Goal: Communication & Community: Ask a question

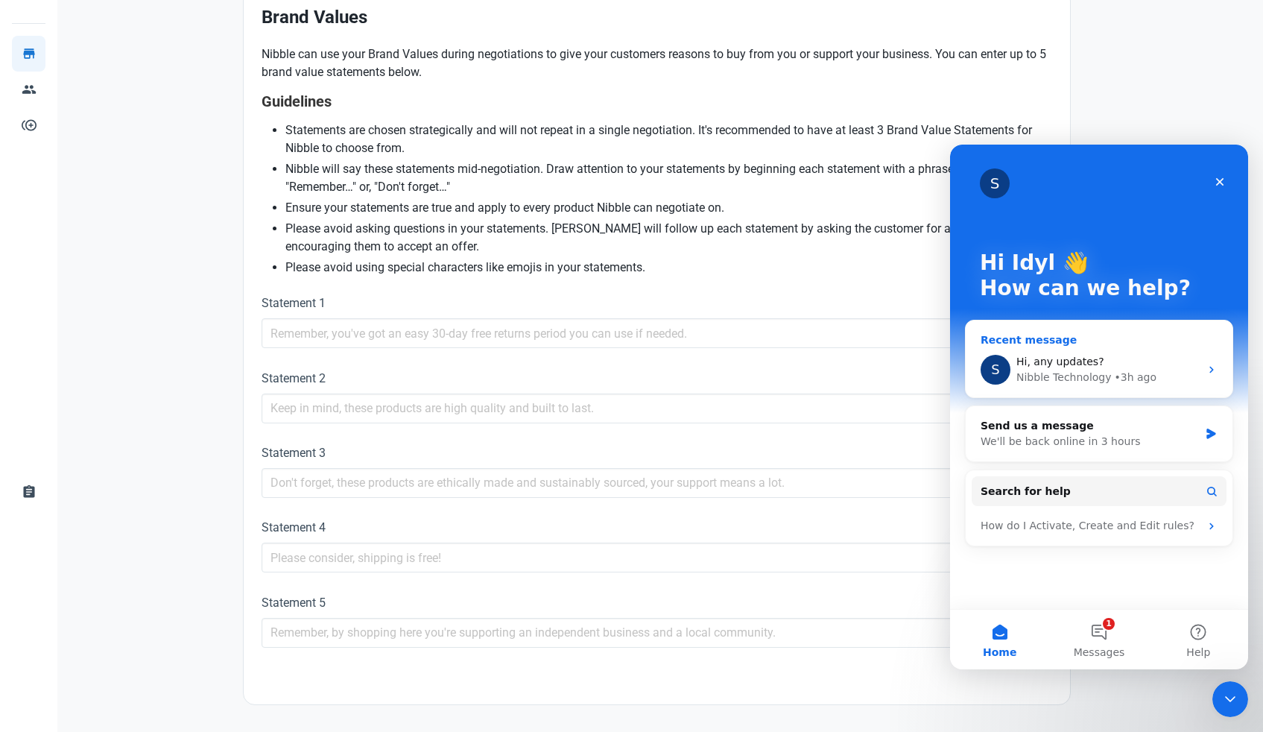
click at [1068, 367] on span "Hi, any updates?" at bounding box center [1061, 362] width 88 height 12
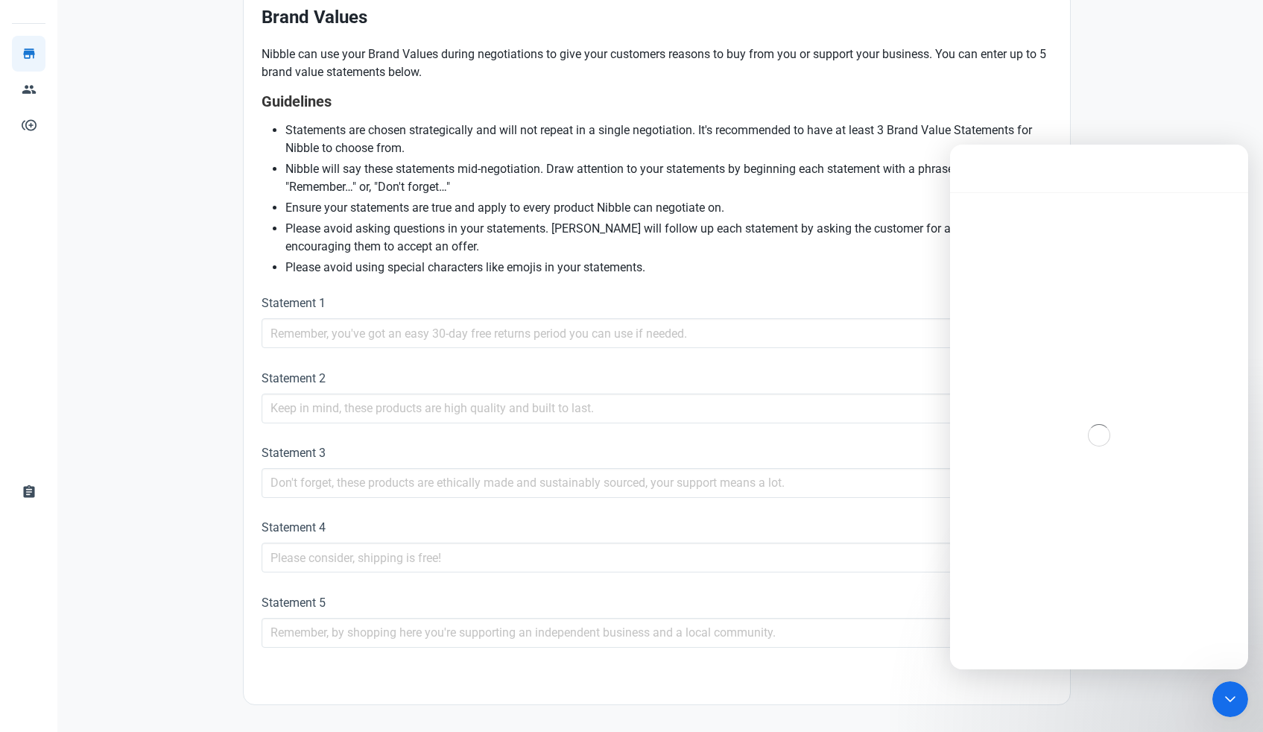
click at [1068, 367] on div "Intercom messenger" at bounding box center [1099, 435] width 298 height 486
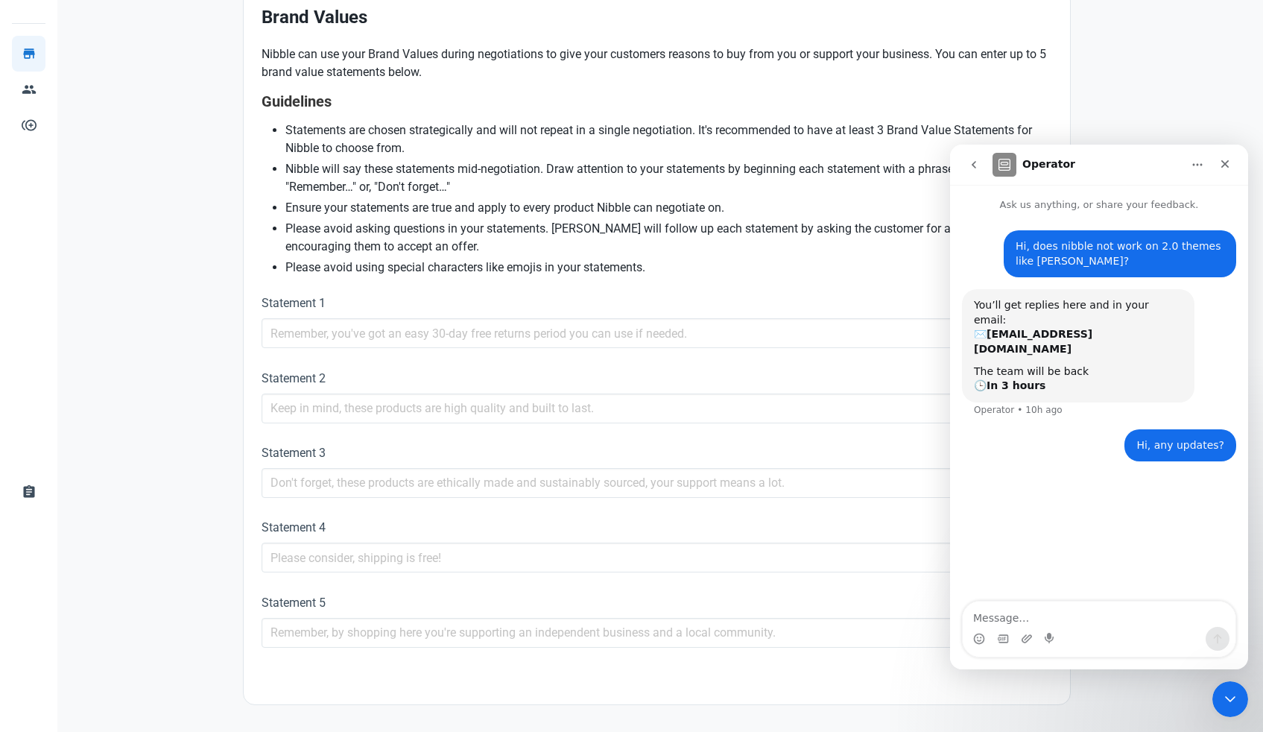
click at [1024, 618] on textarea "Message…" at bounding box center [1099, 613] width 273 height 25
click at [976, 164] on icon "go back" at bounding box center [974, 165] width 12 height 12
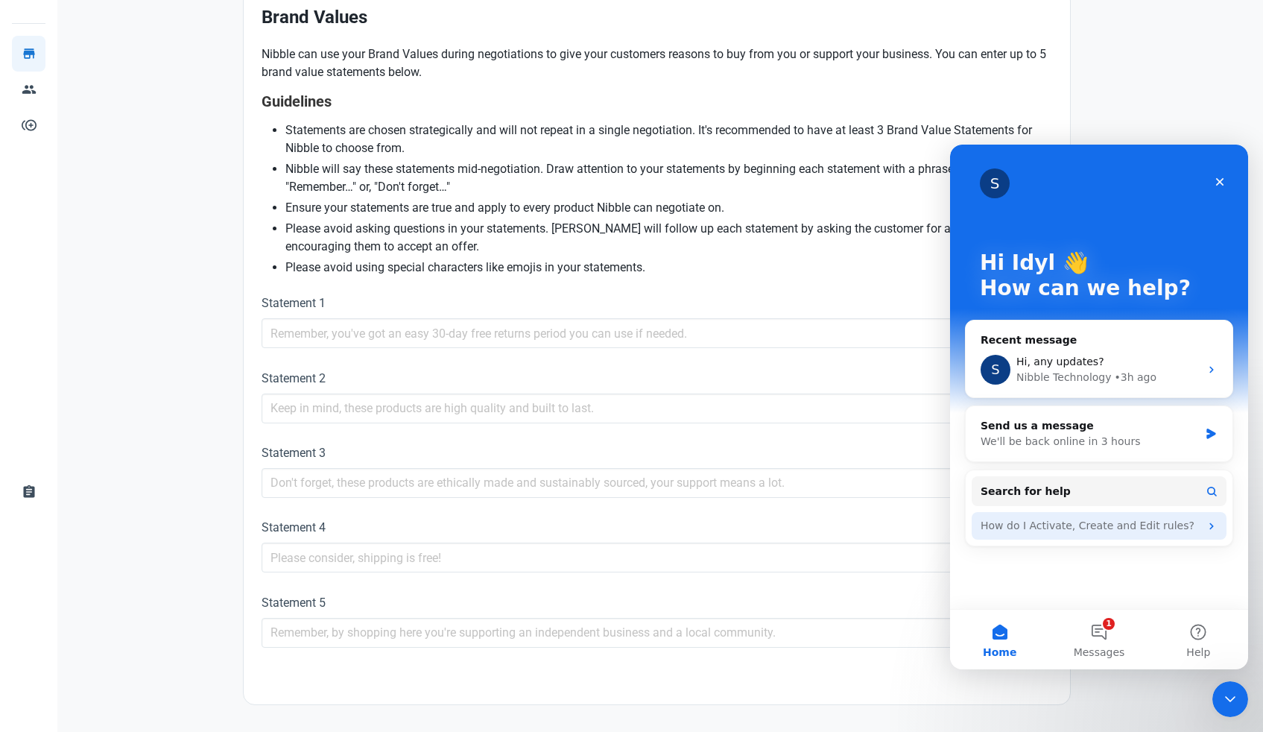
click at [1078, 527] on div "How do I Activate, Create and Edit rules?" at bounding box center [1090, 526] width 219 height 16
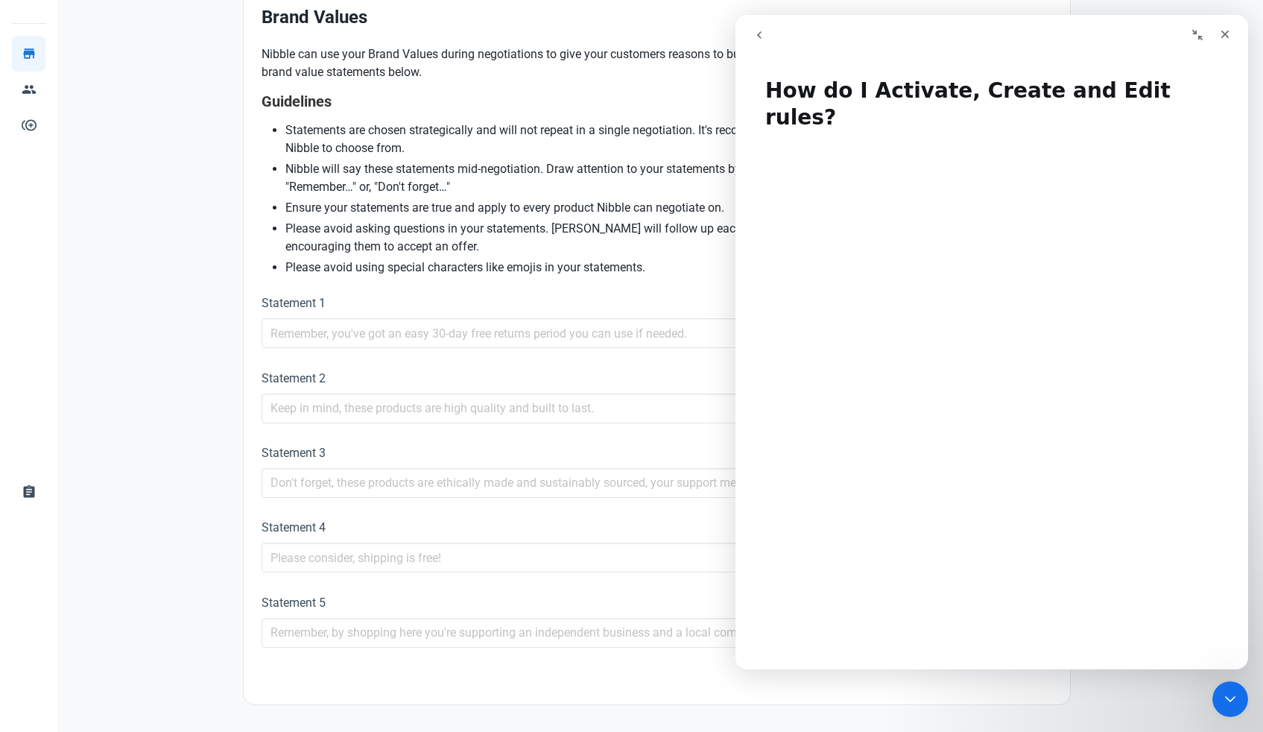
click at [762, 36] on icon "go back" at bounding box center [760, 35] width 12 height 12
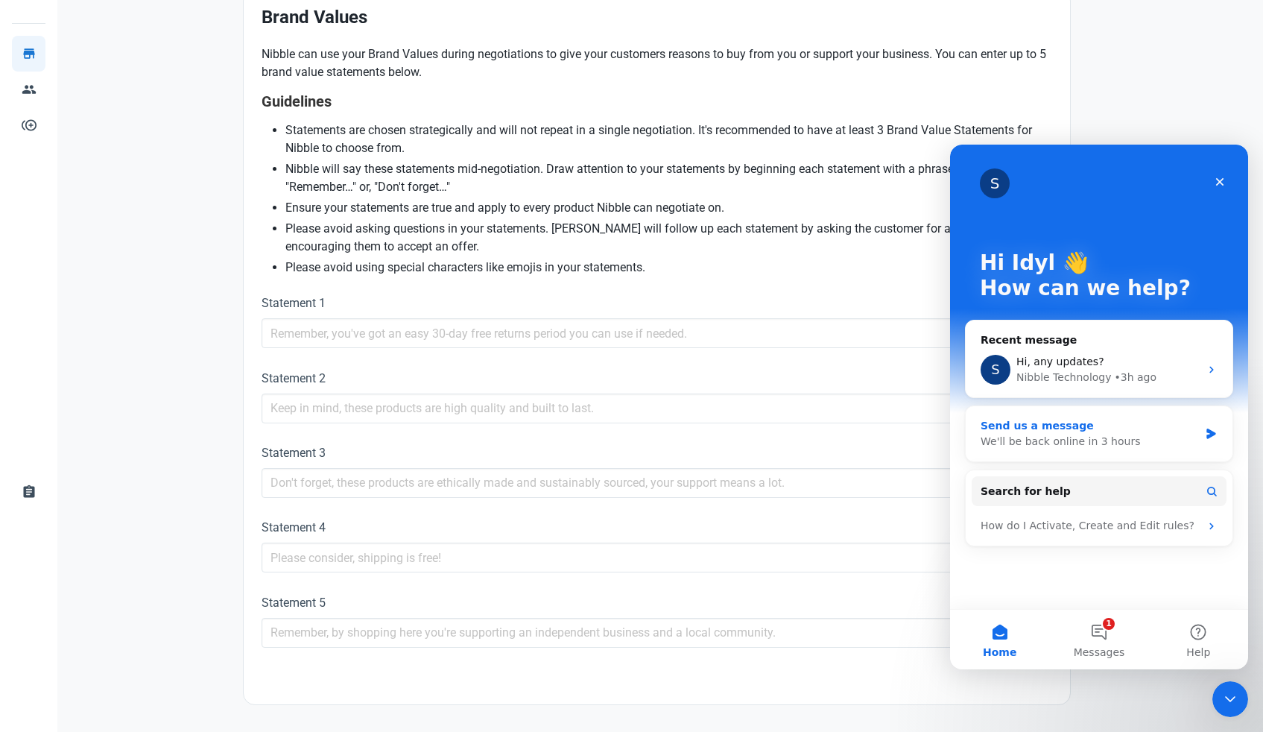
click at [1210, 431] on icon "Intercom messenger" at bounding box center [1211, 434] width 9 height 10
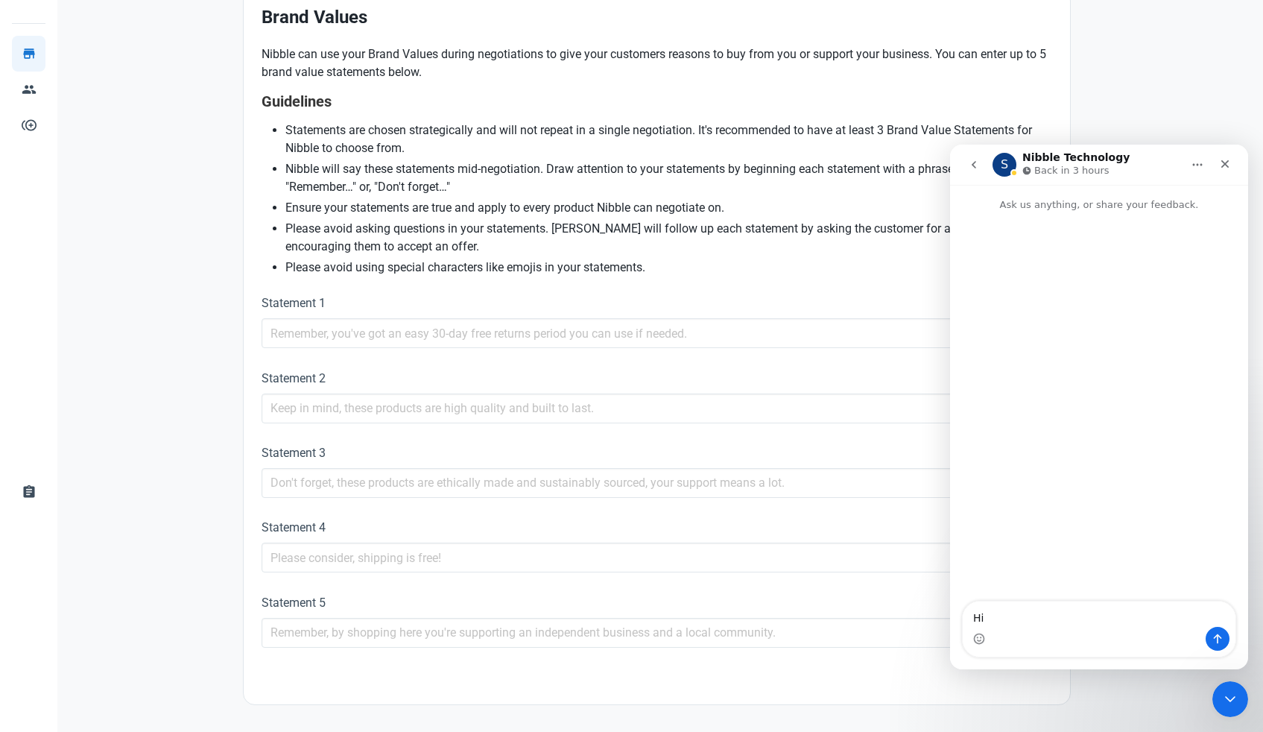
type textarea "H"
click at [971, 165] on icon "go back" at bounding box center [974, 165] width 12 height 12
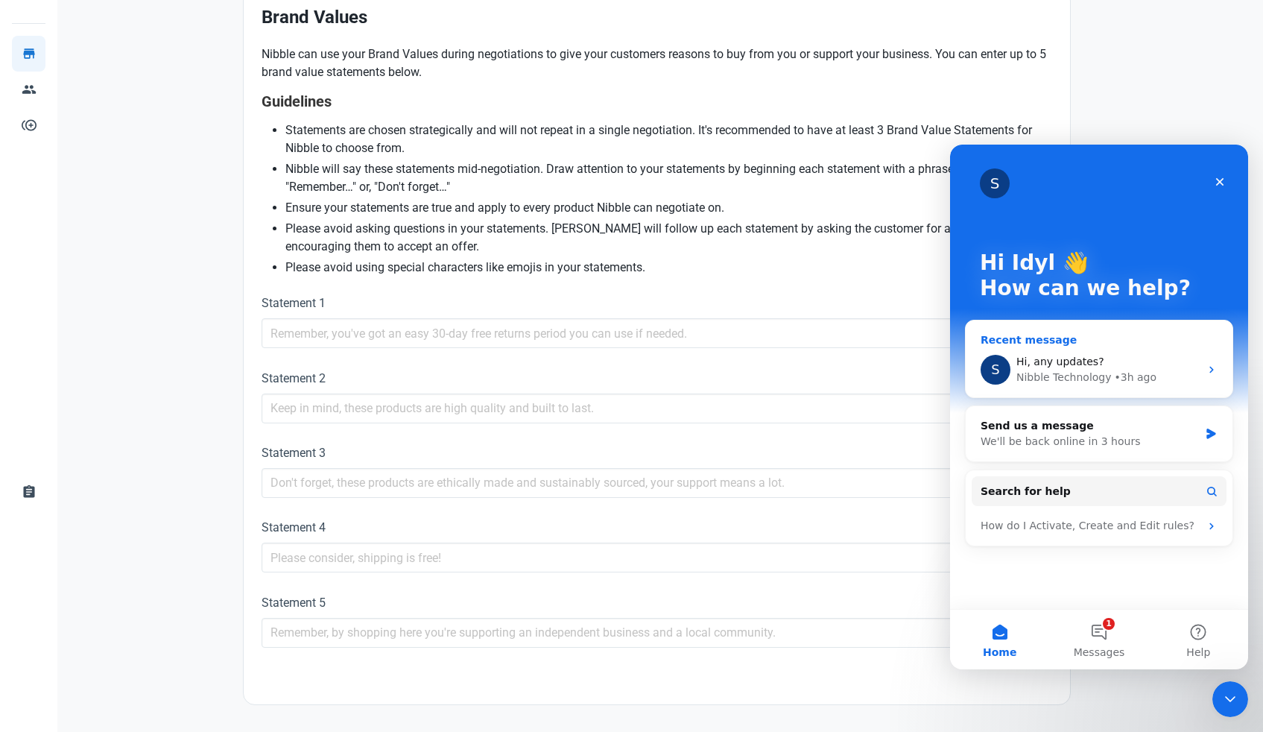
click at [1098, 367] on div "Hi, any updates?" at bounding box center [1108, 362] width 183 height 16
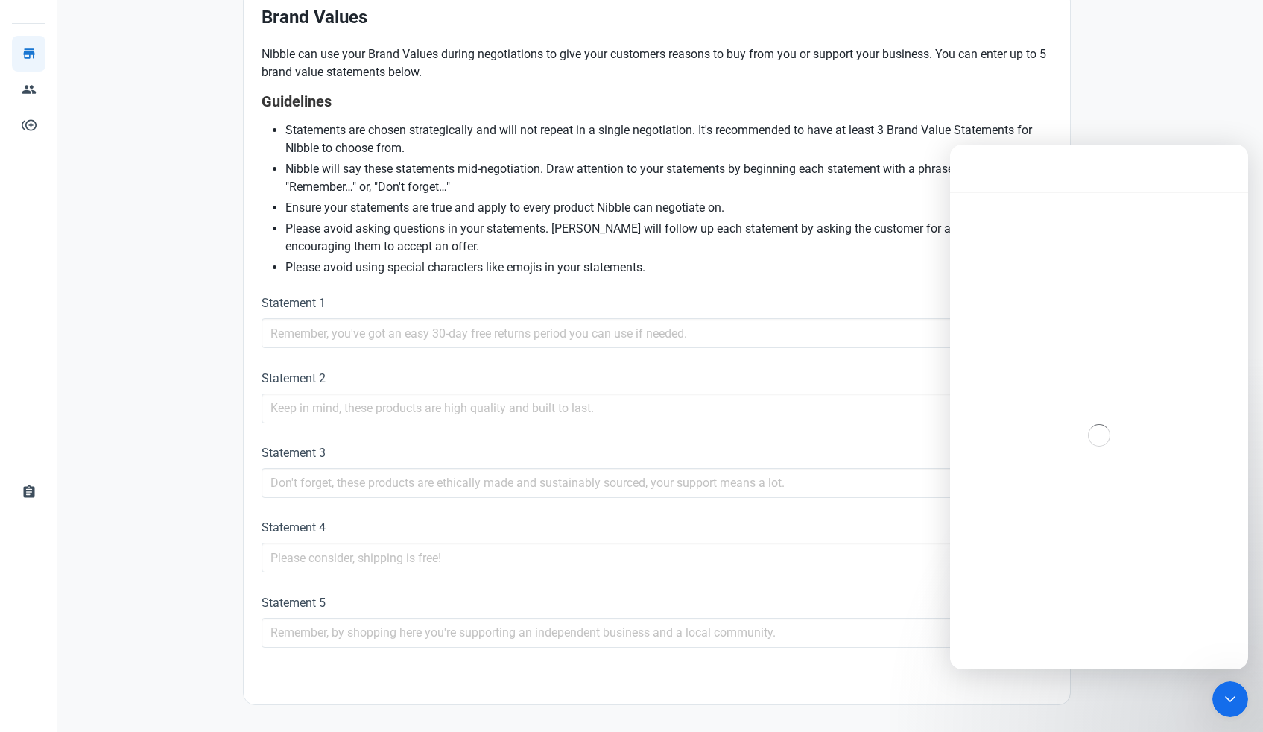
click at [1098, 367] on div "Intercom messenger" at bounding box center [1099, 435] width 298 height 486
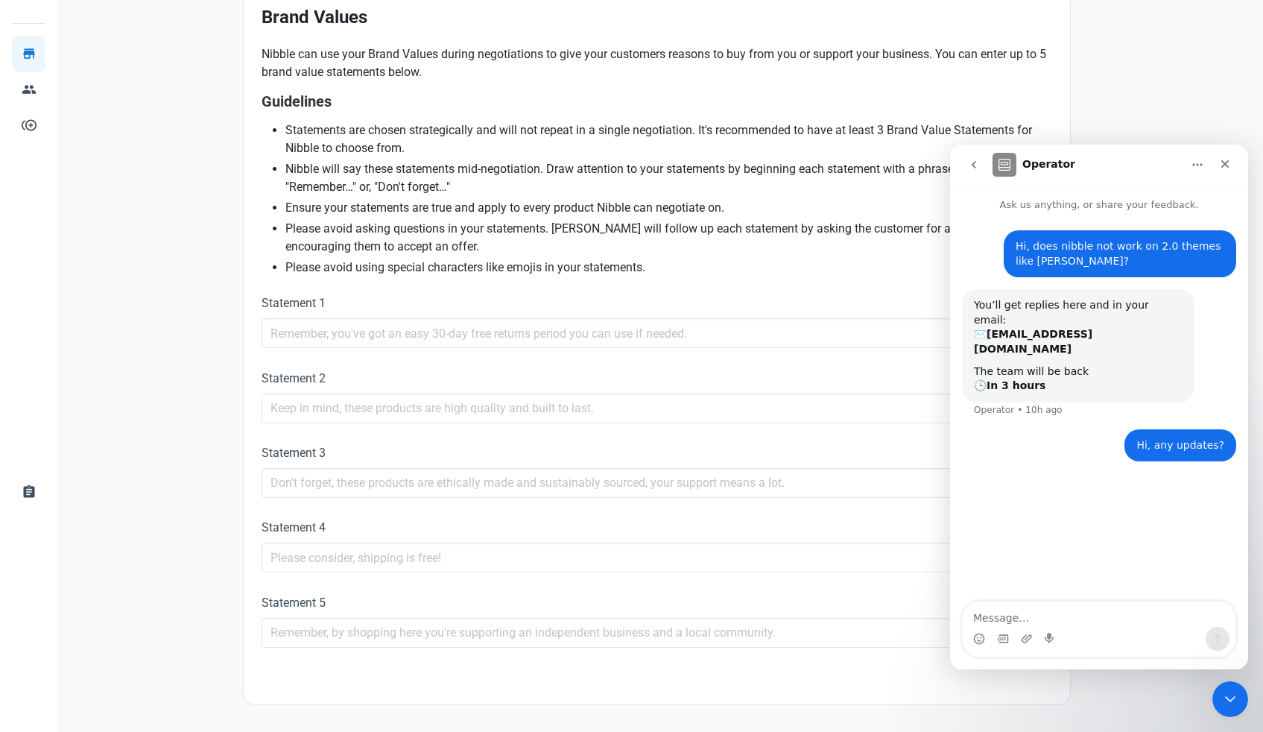
click at [1013, 607] on textarea "Message…" at bounding box center [1099, 613] width 273 height 25
type textarea "Hi, is there an email ID where we can reach out to you?"
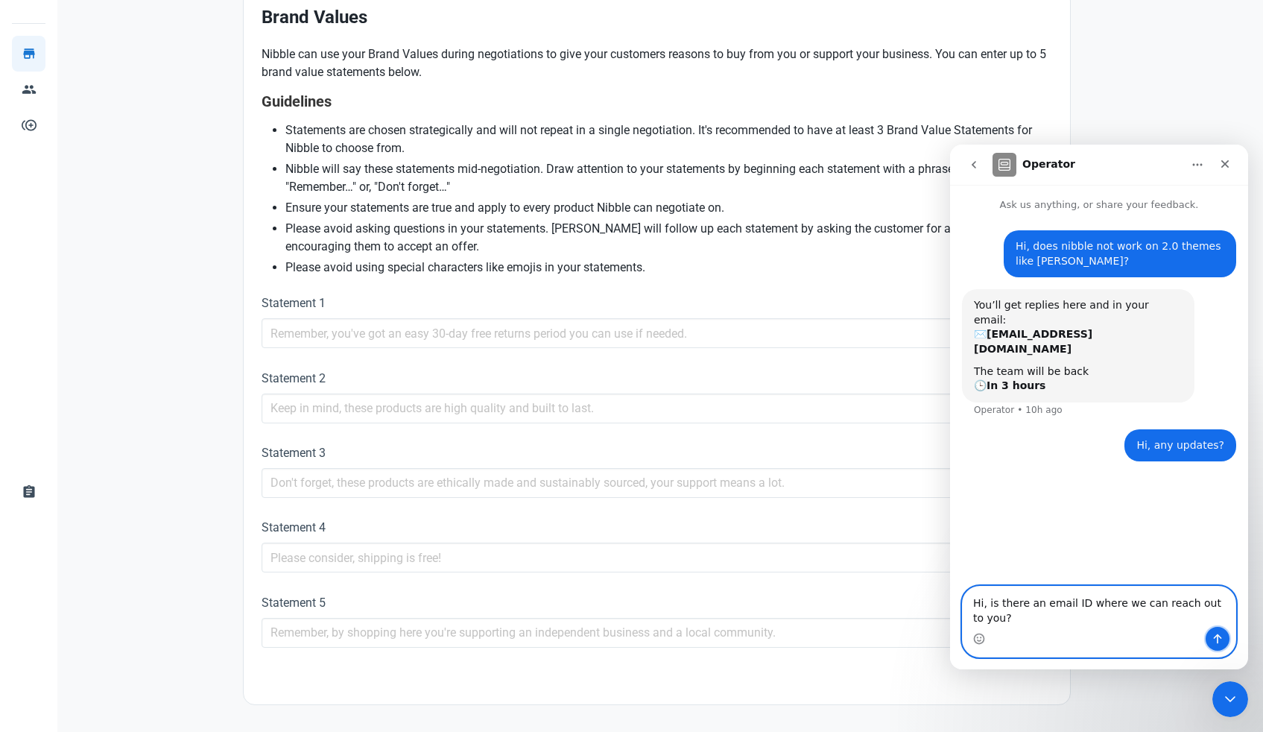
click at [1216, 641] on icon "Send a message…" at bounding box center [1218, 639] width 12 height 12
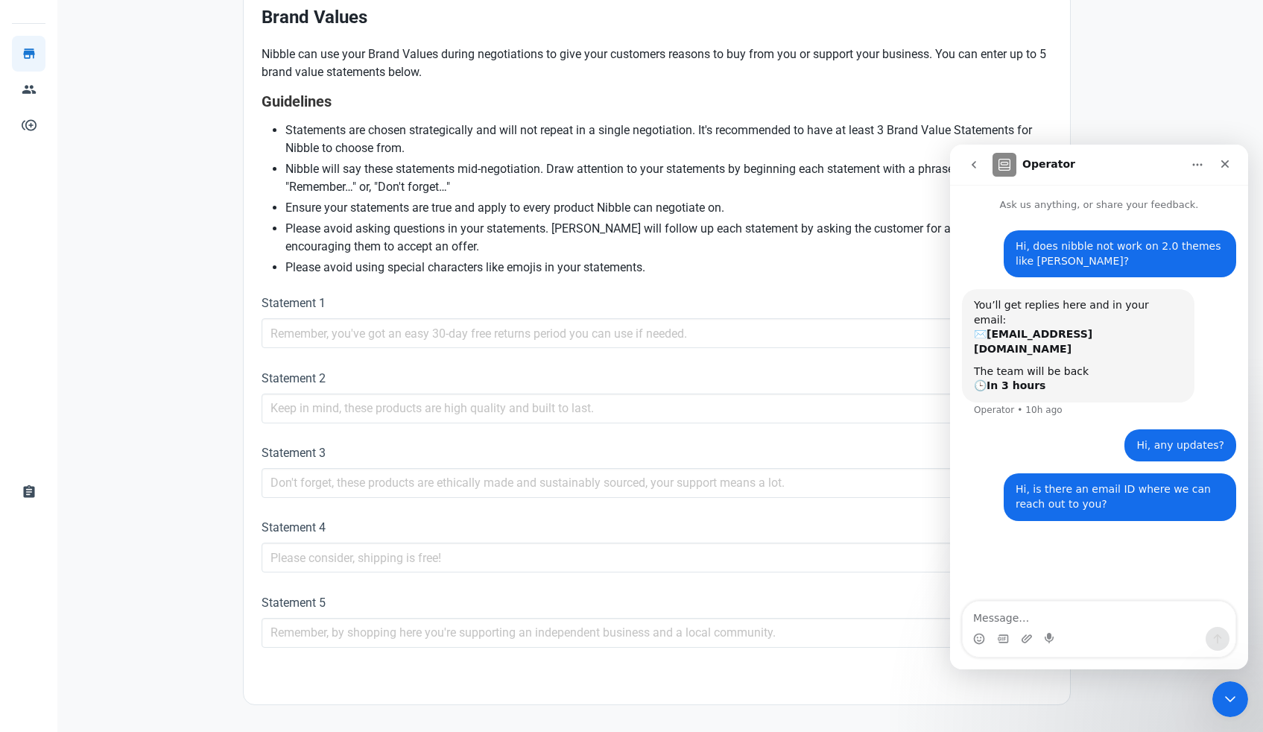
click at [974, 169] on icon "go back" at bounding box center [974, 165] width 12 height 12
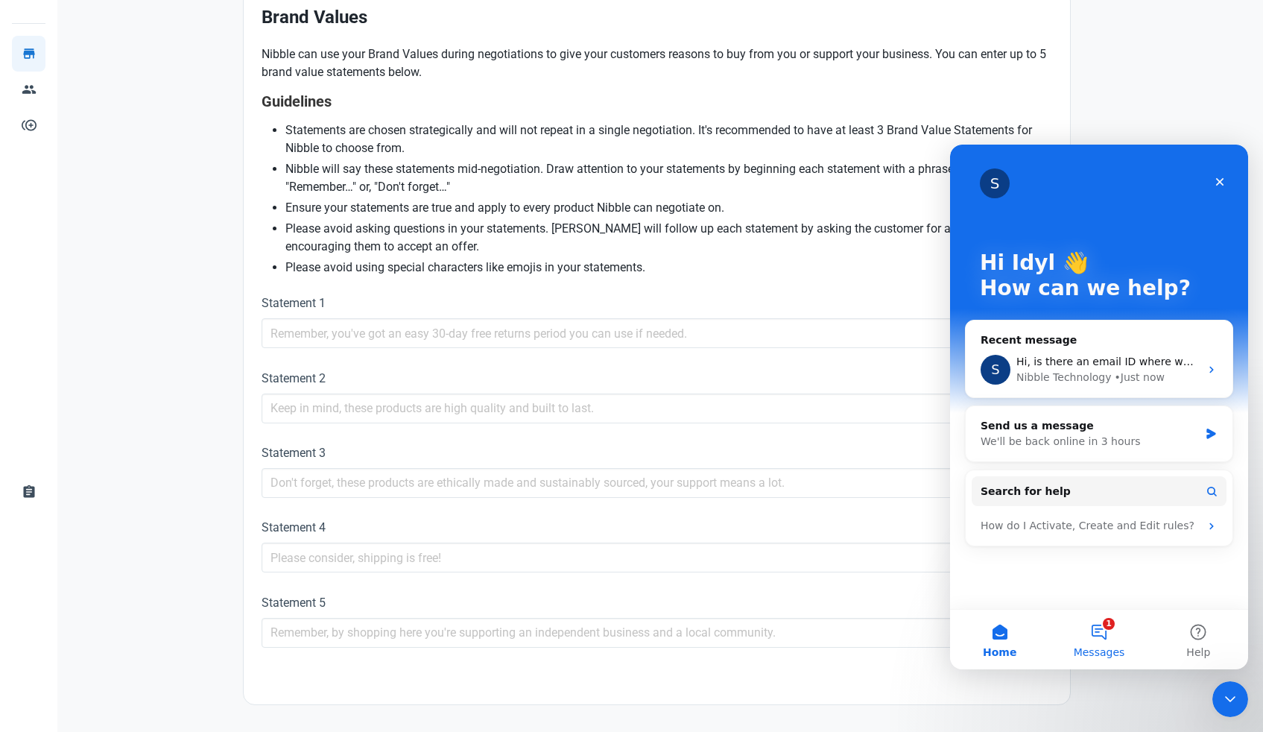
click at [1111, 631] on button "1 Messages" at bounding box center [1098, 640] width 99 height 60
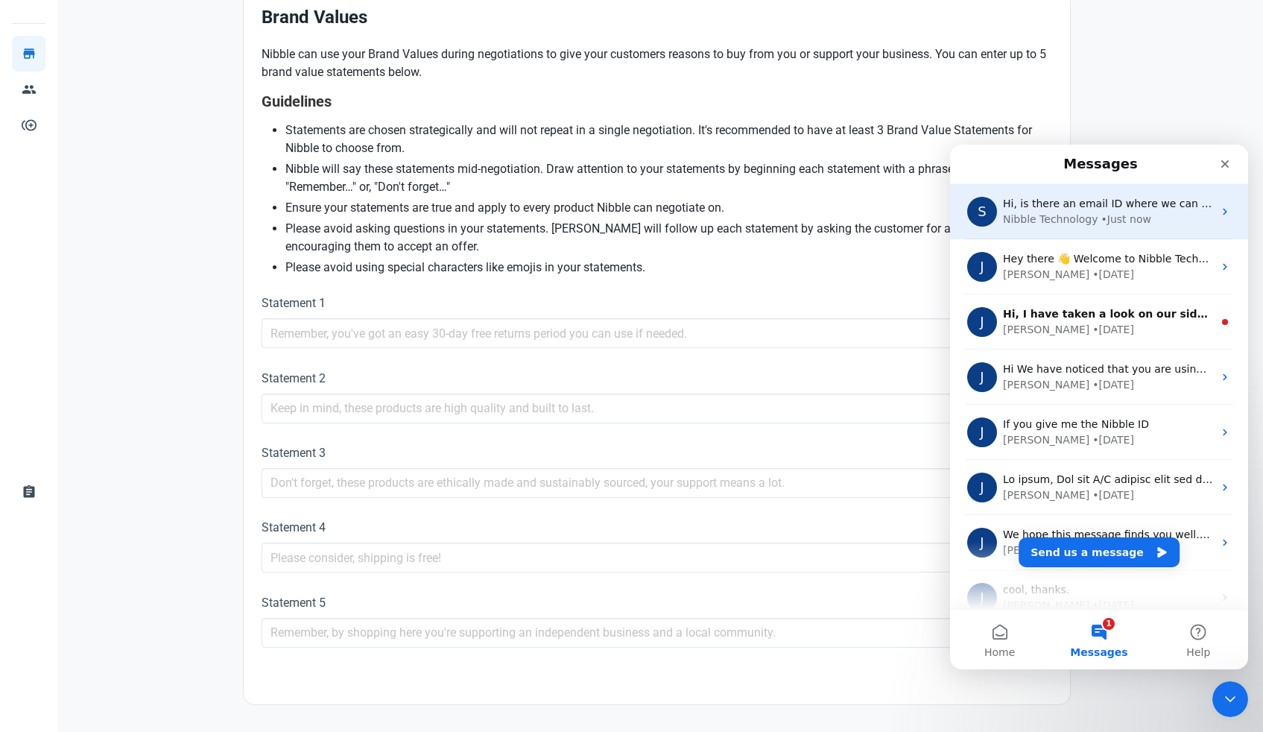
click at [1090, 233] on div "S Hi, is there an email ID where we can reach out to you? Nibble Technology • J…" at bounding box center [1099, 211] width 298 height 55
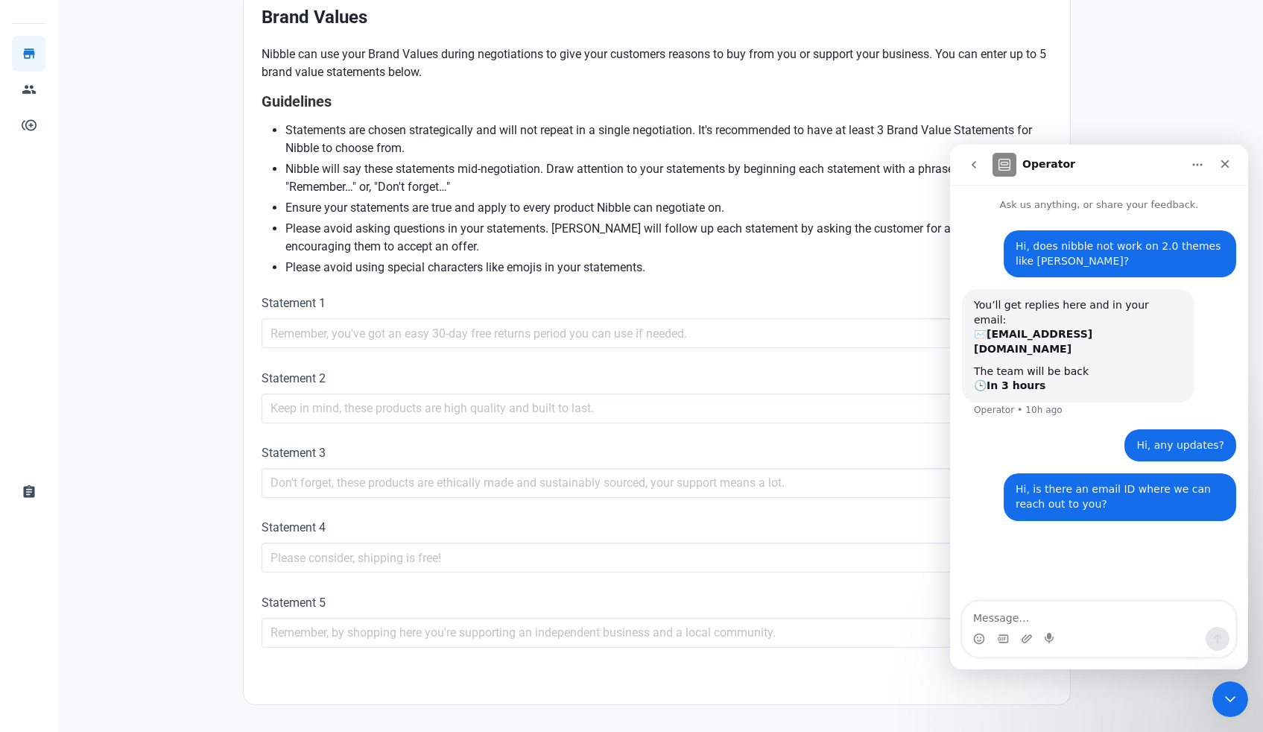
click at [975, 171] on button "go back" at bounding box center [974, 165] width 28 height 28
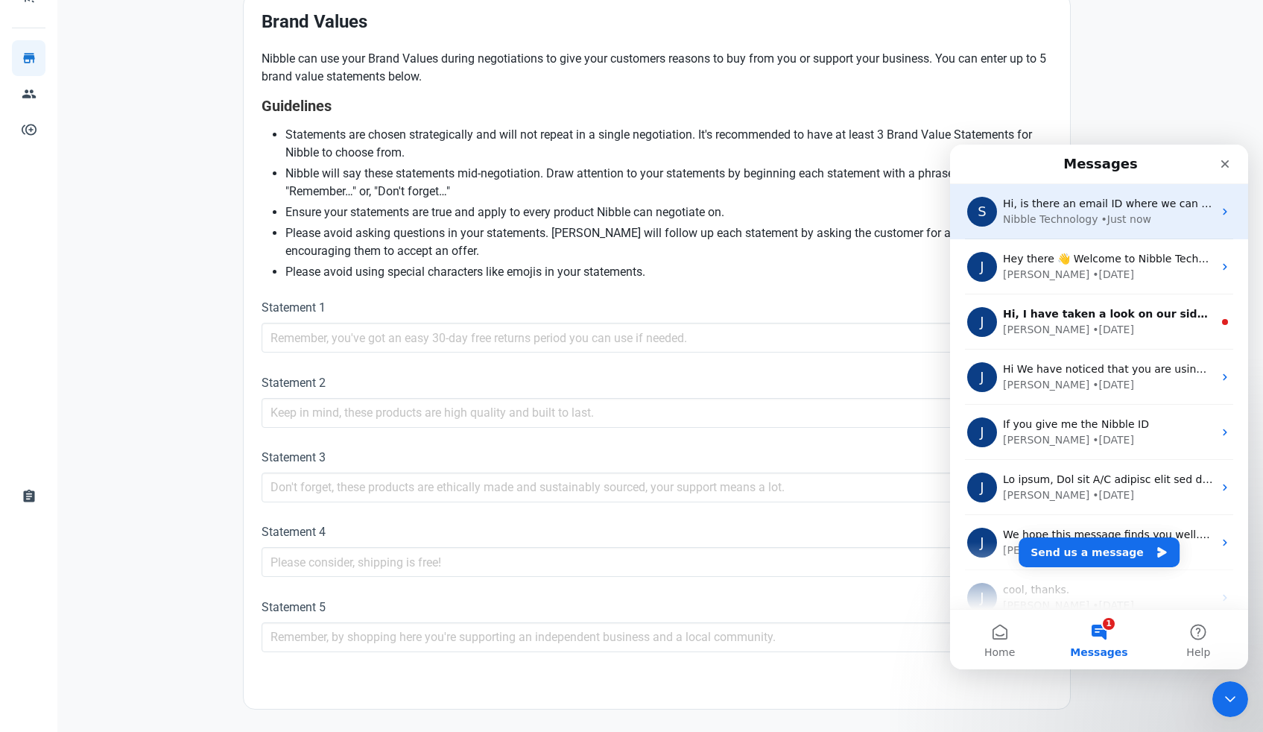
scroll to position [206, 0]
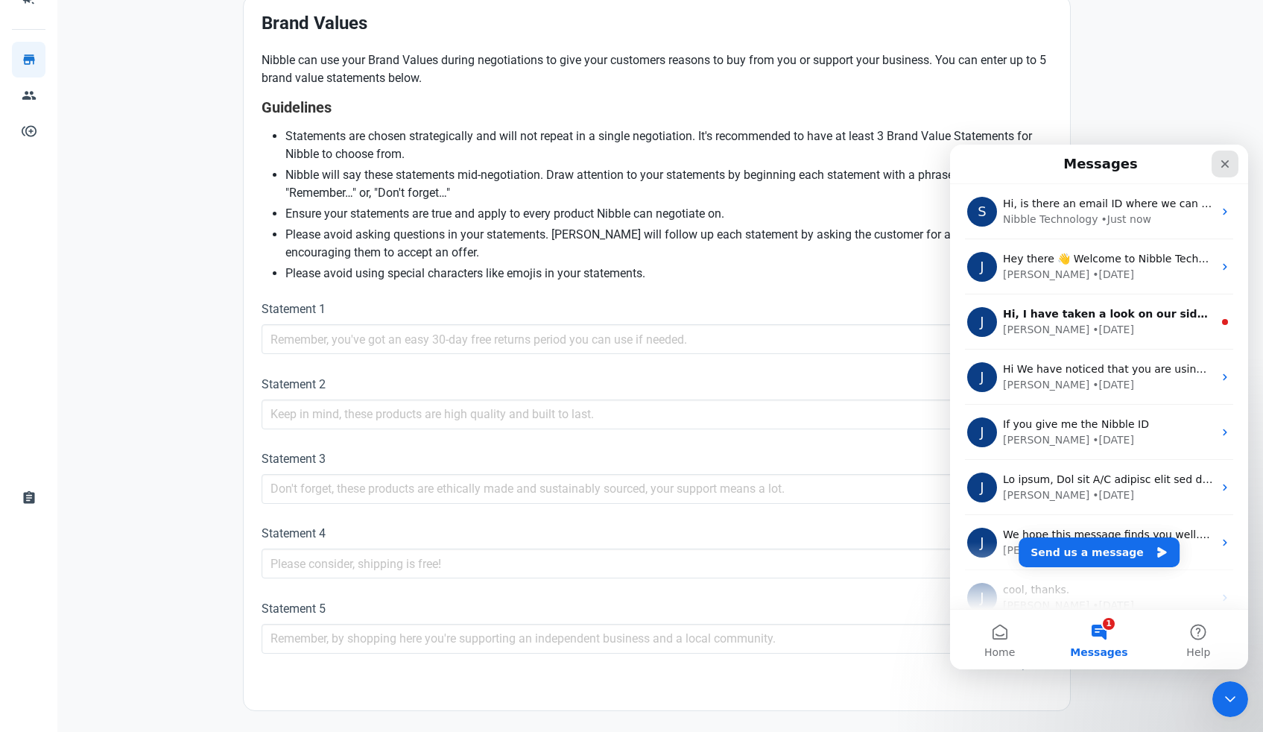
click at [1230, 165] on icon "Close" at bounding box center [1225, 164] width 12 height 12
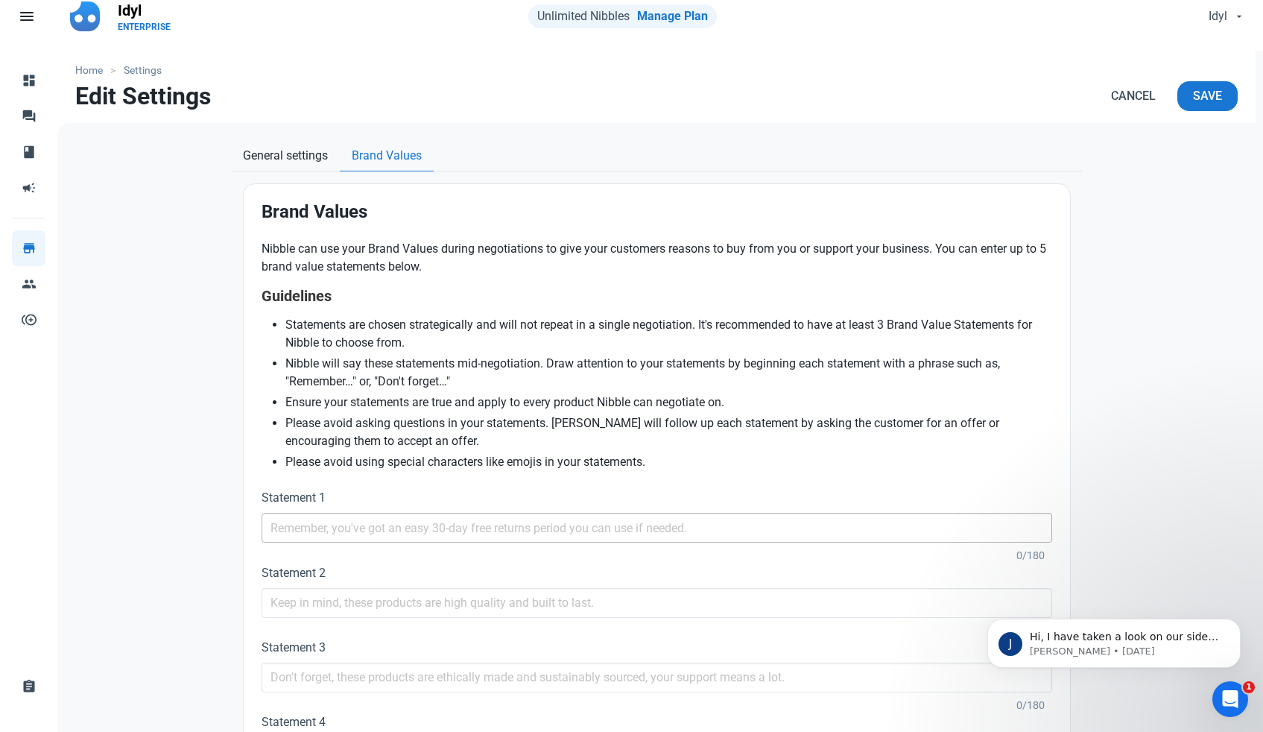
scroll to position [0, 0]
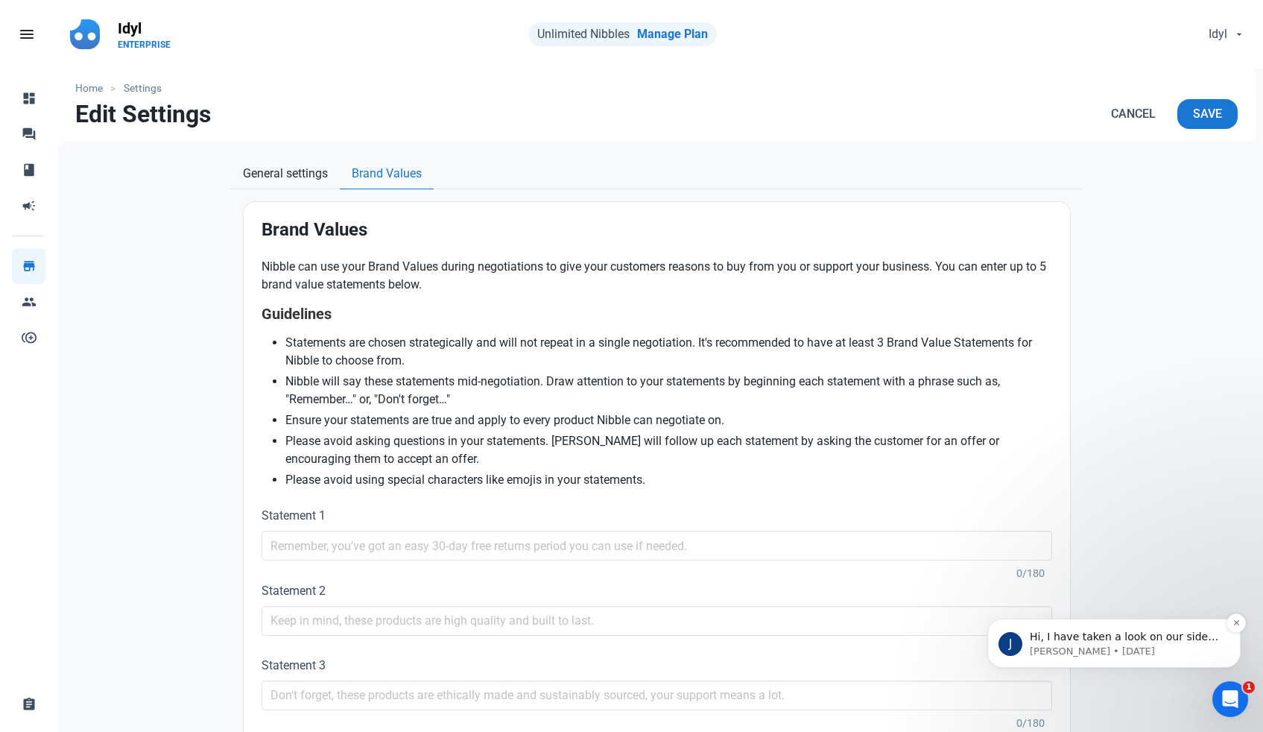
click at [1108, 651] on p "[PERSON_NAME] • [DATE]" at bounding box center [1126, 651] width 192 height 13
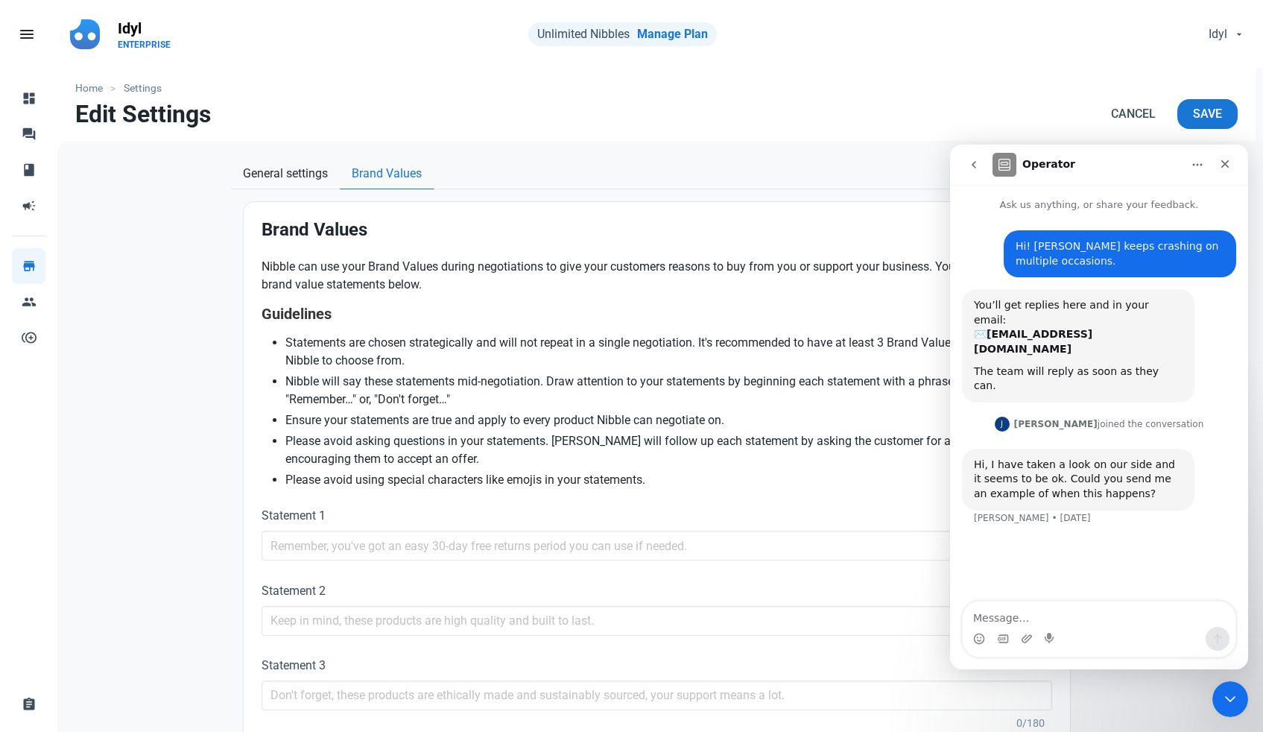
scroll to position [2, 0]
click at [971, 171] on button "go back" at bounding box center [974, 165] width 28 height 28
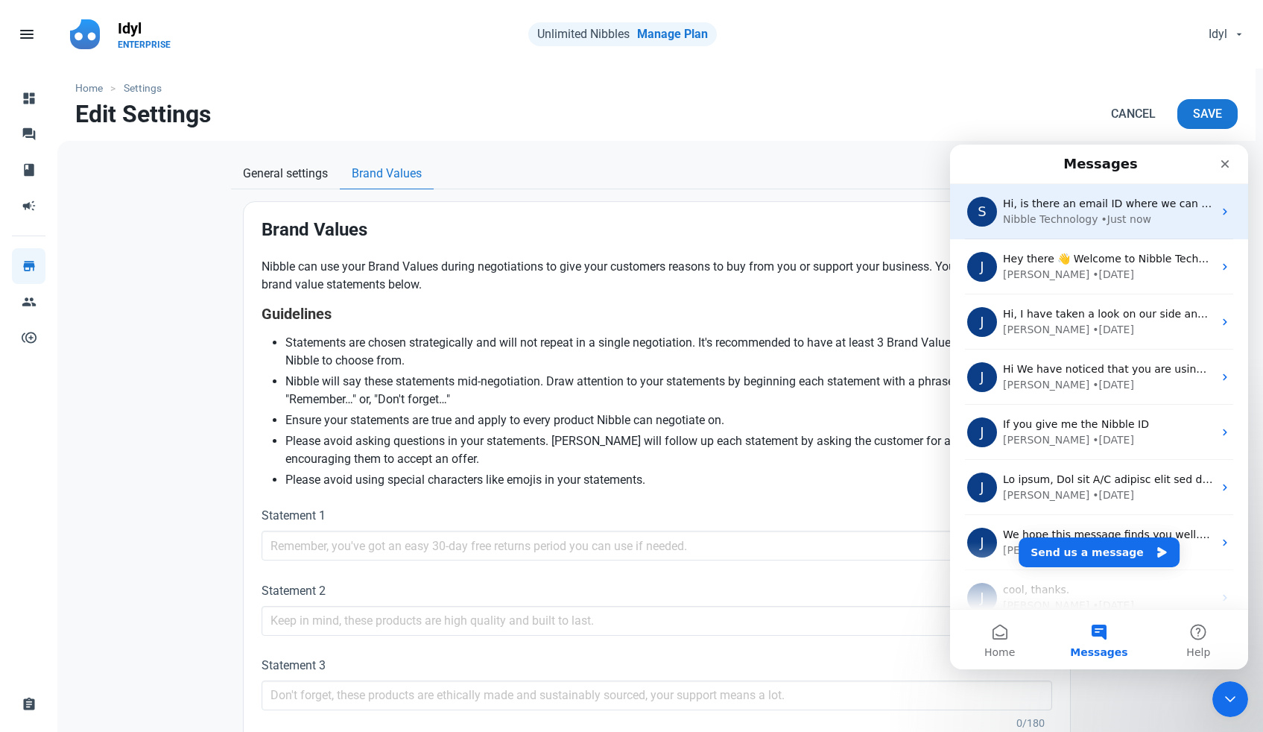
click at [1035, 224] on div "Nibble Technology" at bounding box center [1050, 220] width 95 height 16
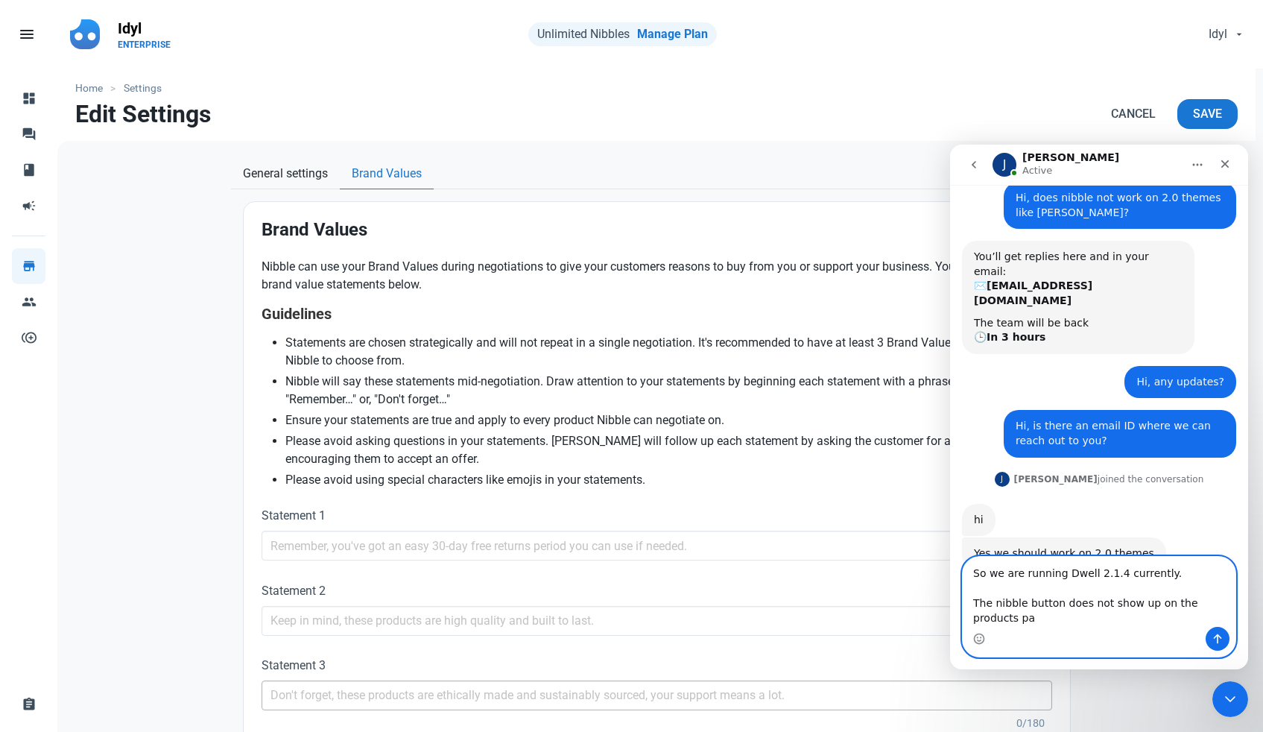
scroll to position [63, 0]
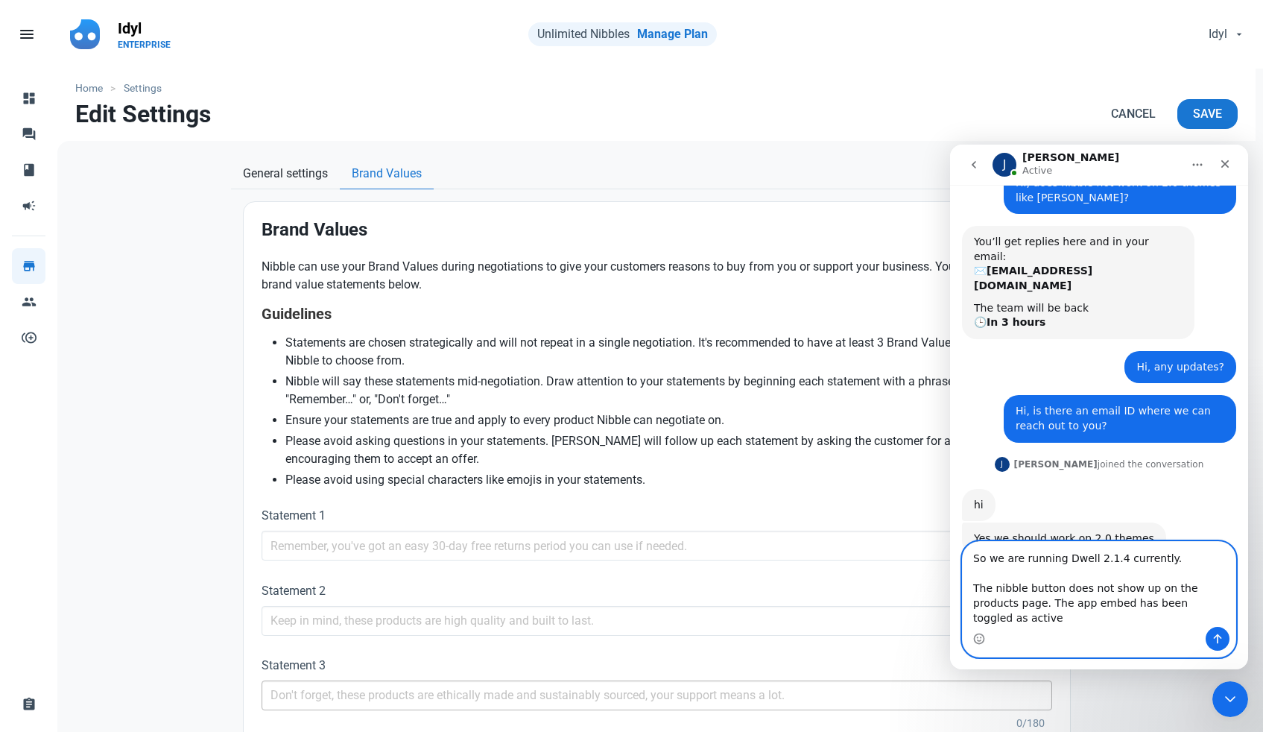
type textarea "So we are running Dwell 2.1.4 currently. The nibble button does not show up on …"
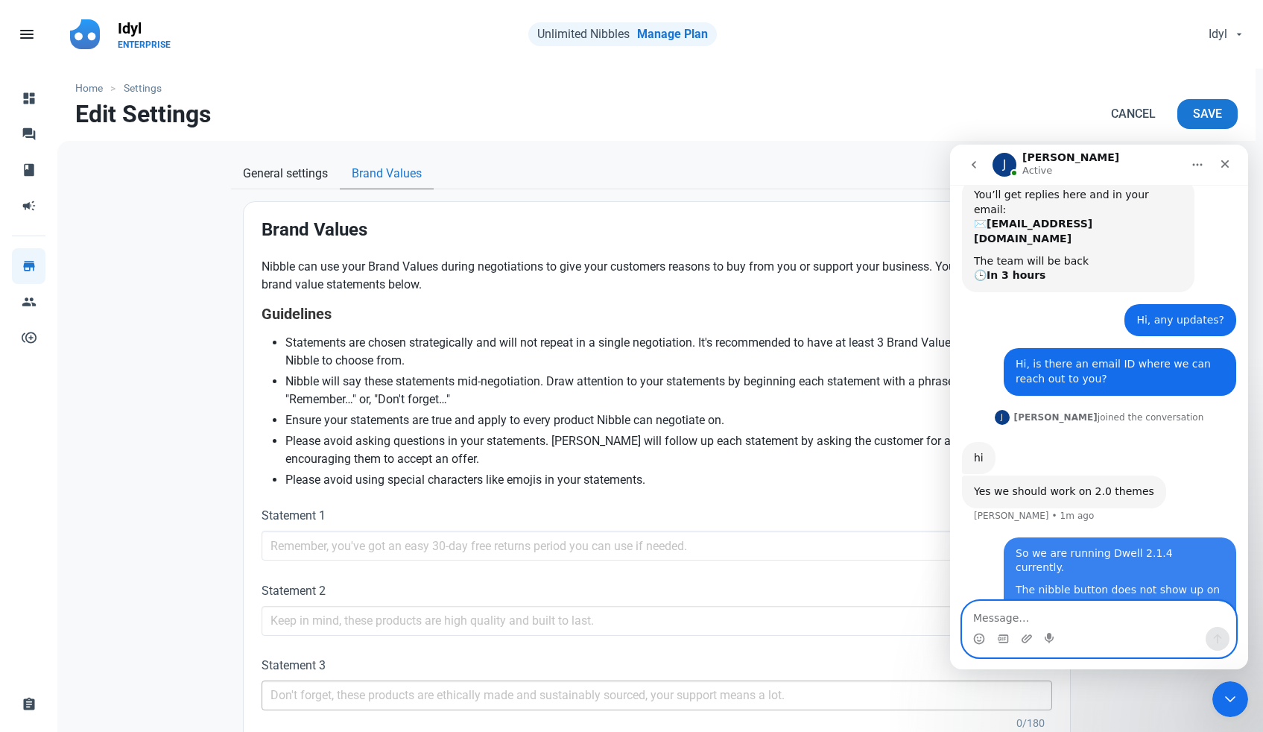
scroll to position [115, 0]
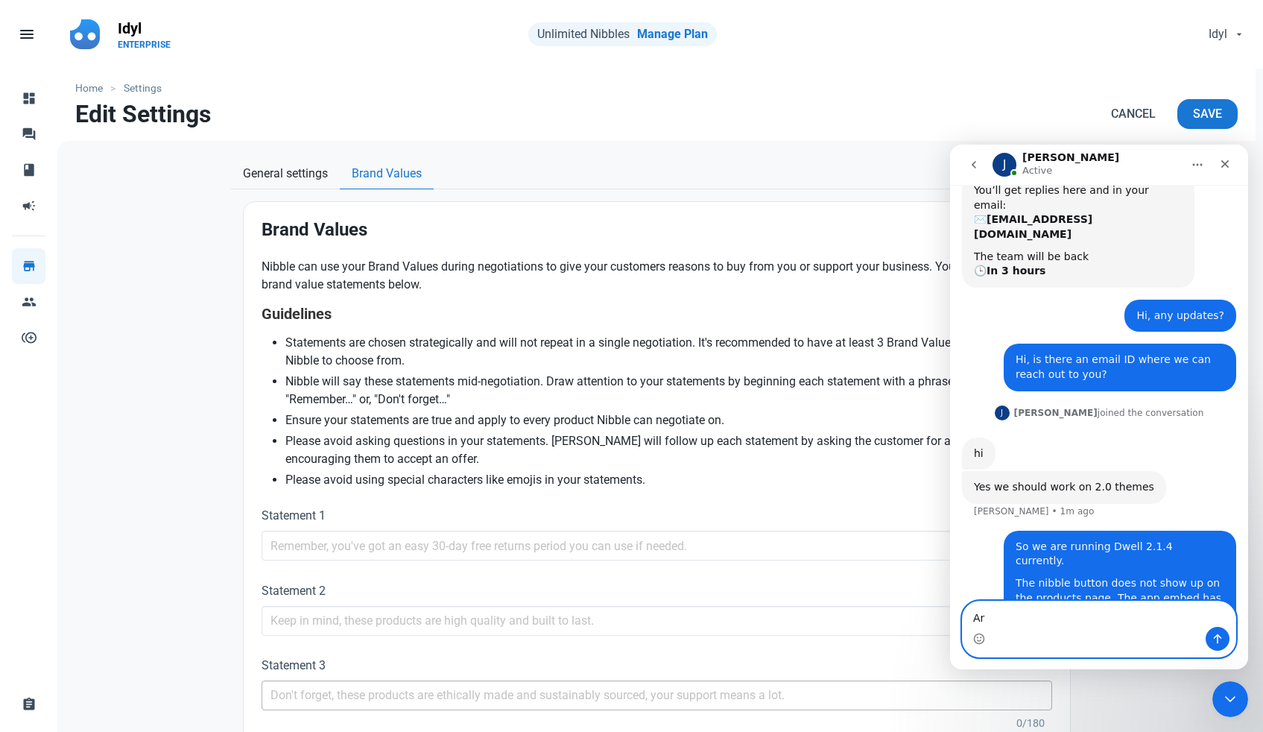
type textarea "A"
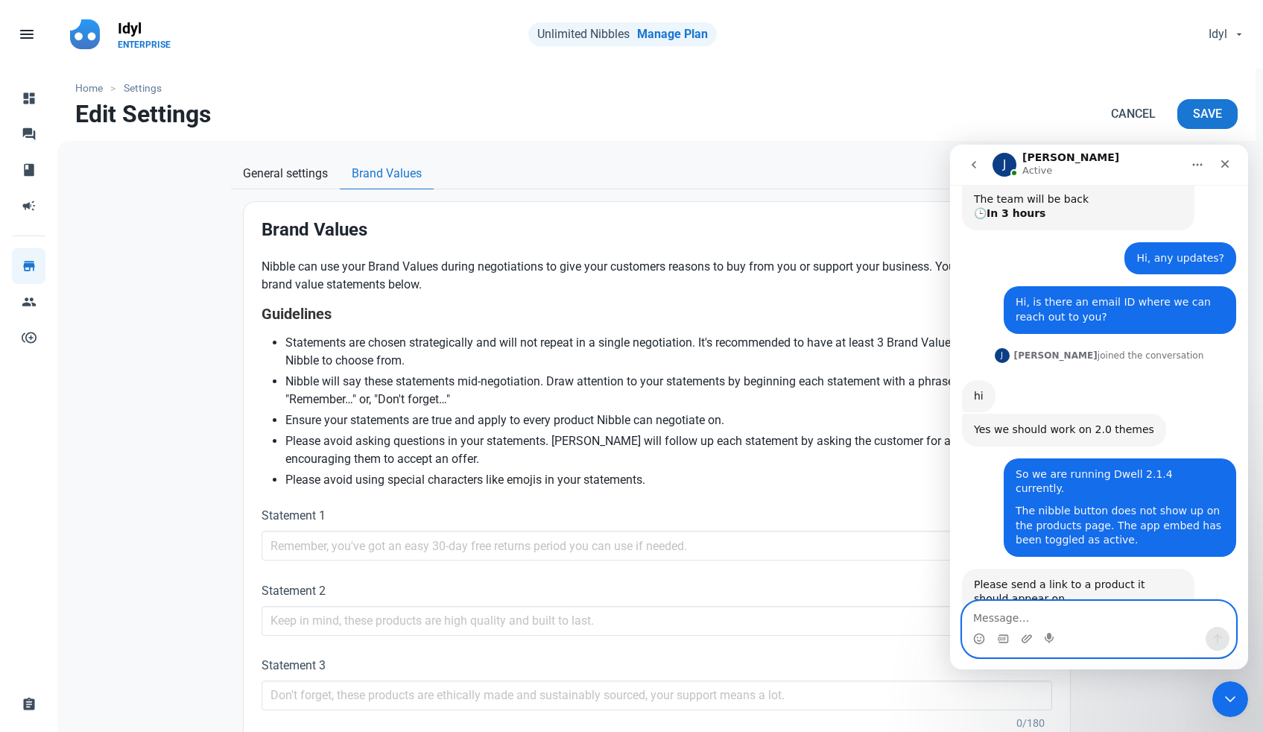
scroll to position [174, 0]
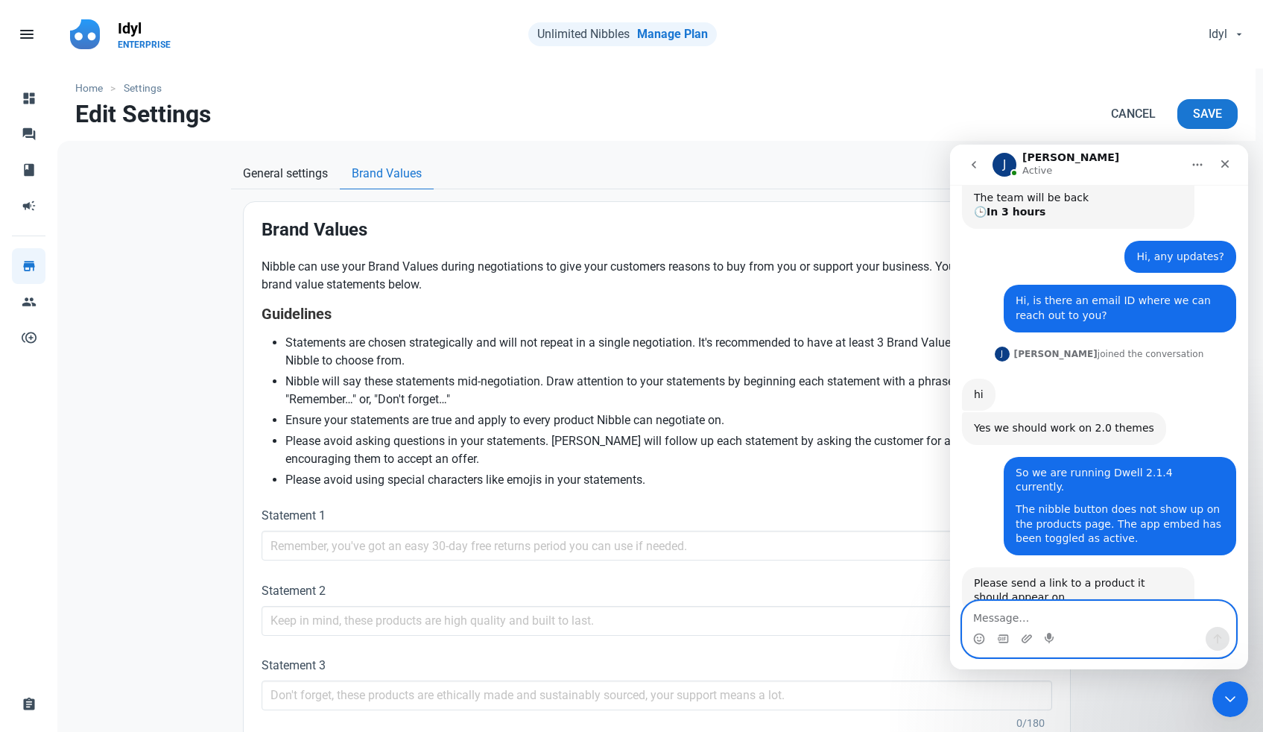
paste textarea "[URL][DOMAIN_NAME]"
type textarea "[URL][DOMAIN_NAME]"
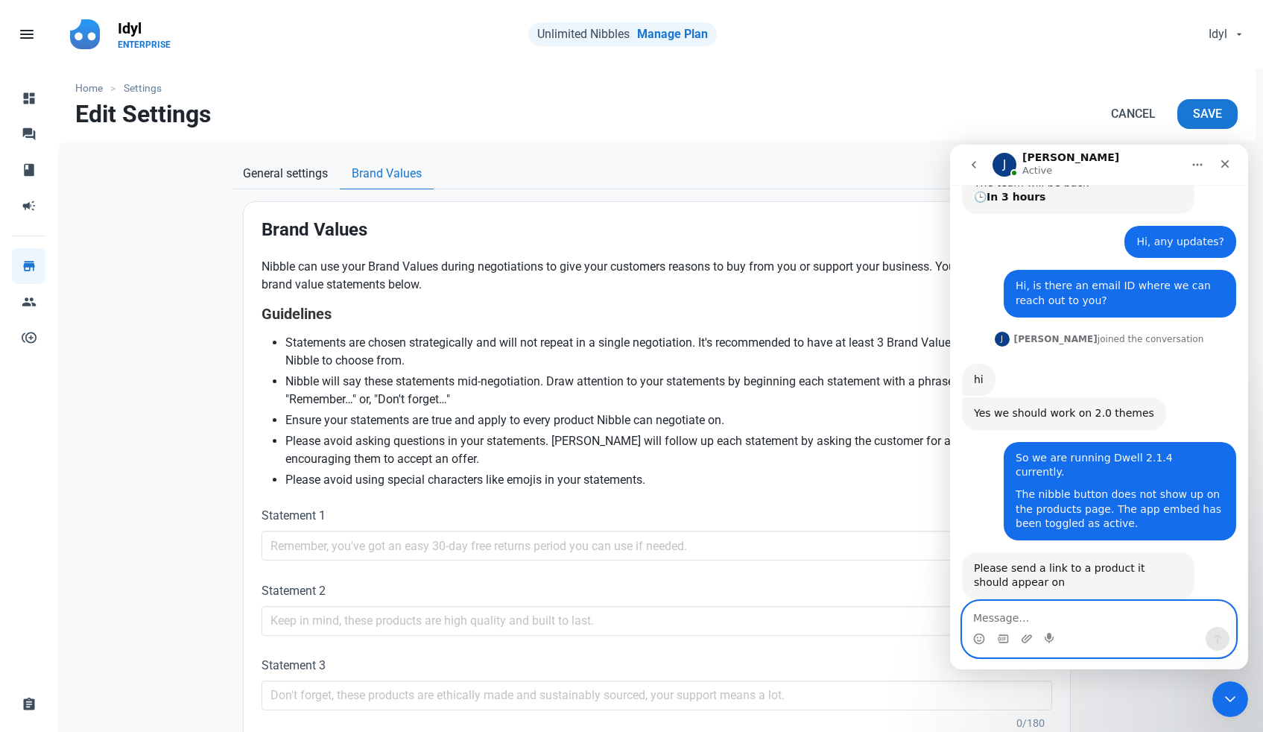
scroll to position [233, 0]
